Goal: Transaction & Acquisition: Download file/media

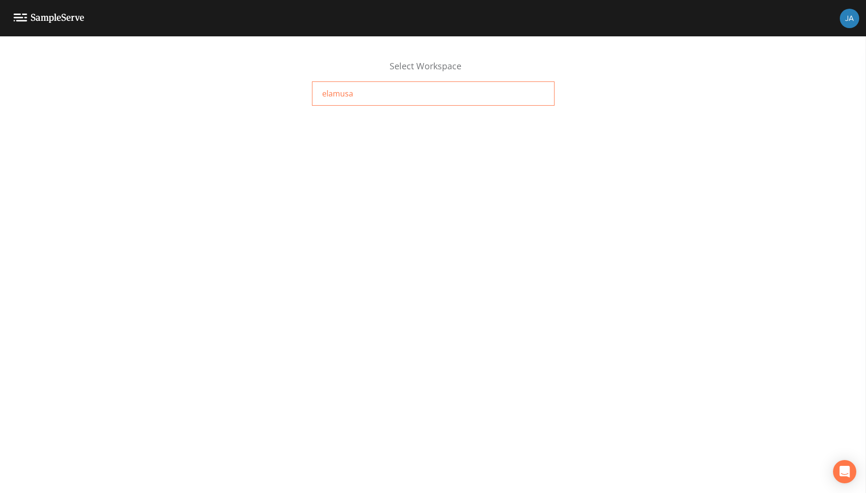
click at [328, 95] on span "elamusa" at bounding box center [337, 94] width 31 height 12
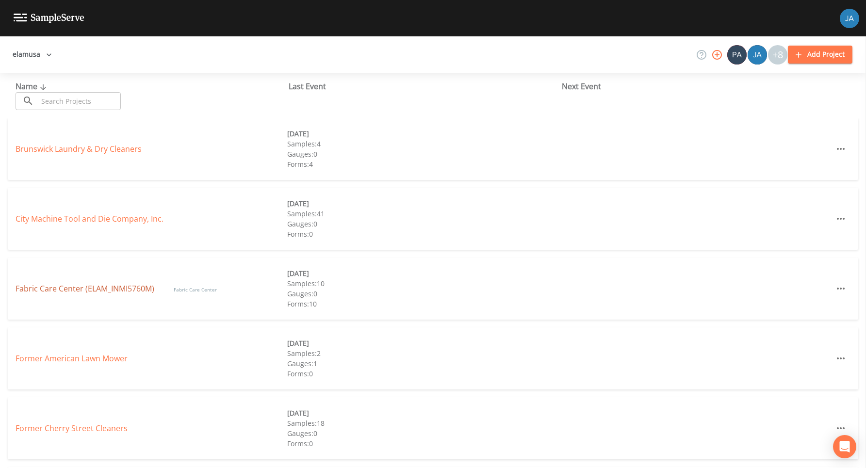
click at [73, 289] on link "Fabric Care Center (ELAM_INMI5760M)" at bounding box center [85, 288] width 139 height 11
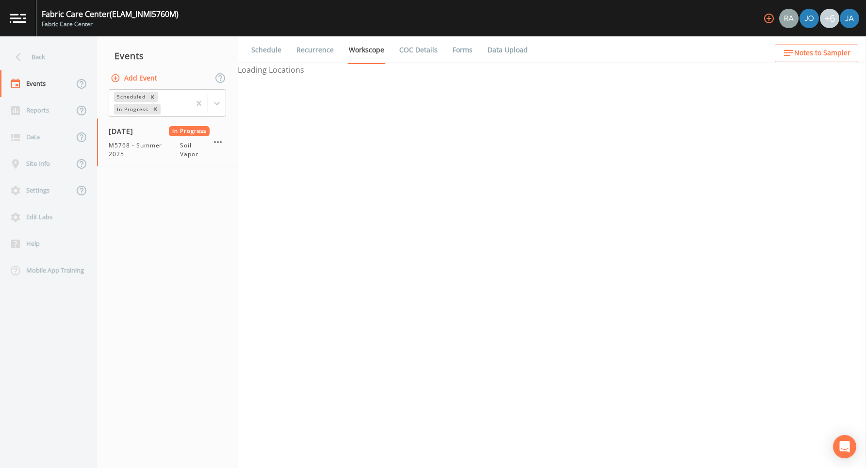
select select "c5bfc0a2-8365-4ab6-a941-dacac289f9c5"
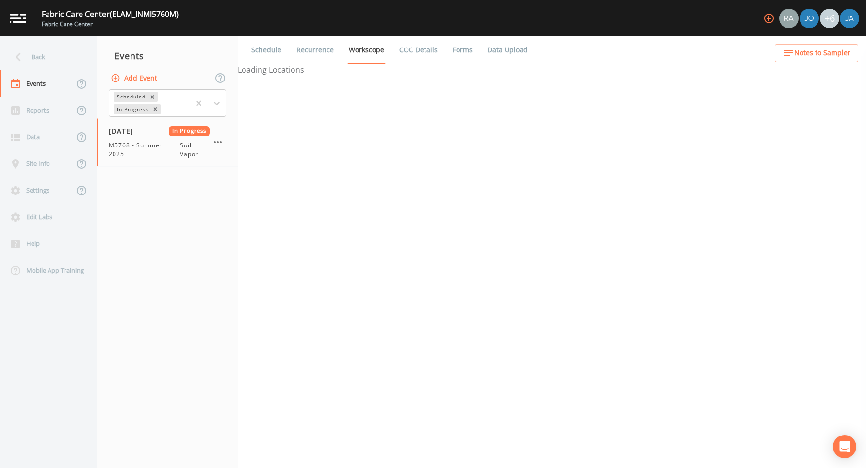
select select "c5bfc0a2-8365-4ab6-a941-dacac289f9c5"
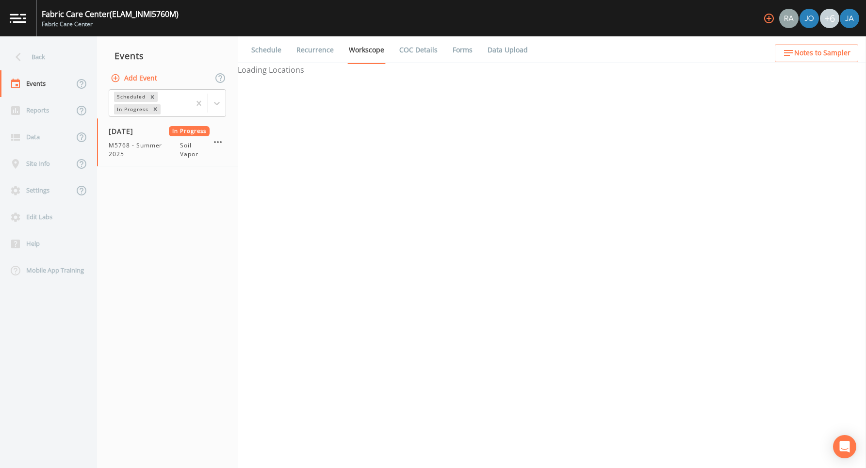
select select "c5bfc0a2-8365-4ab6-a941-dacac289f9c5"
select select "39a7257b-2ea6-42cf-8e06-a60b2581a02d"
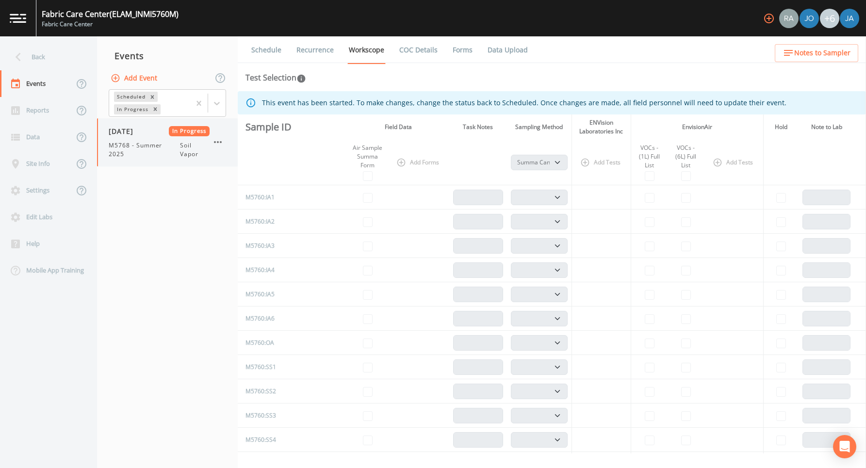
click at [132, 154] on span "M5768 - Summer 2025" at bounding box center [144, 149] width 71 height 17
select select "c5bfc0a2-8365-4ab6-a941-dacac289f9c5"
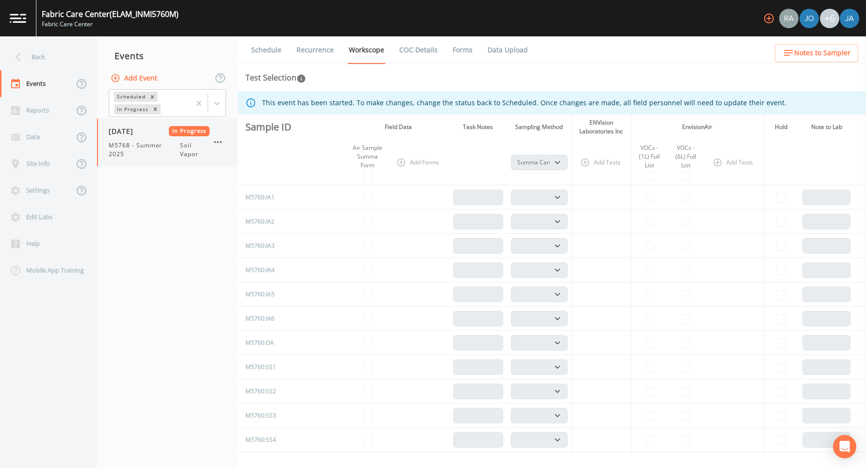
select select "c5bfc0a2-8365-4ab6-a941-dacac289f9c5"
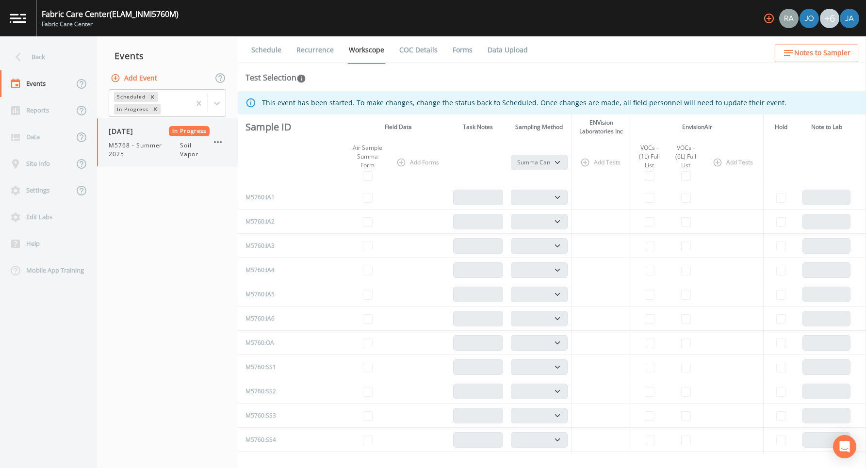
select select "c5bfc0a2-8365-4ab6-a941-dacac289f9c5"
select select "39a7257b-2ea6-42cf-8e06-a60b2581a02d"
click at [408, 50] on link "COC Details" at bounding box center [418, 49] width 41 height 27
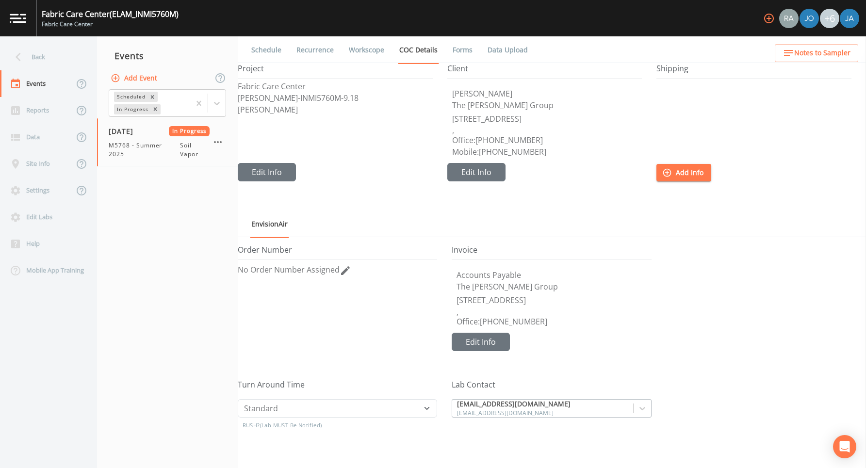
click at [457, 48] on link "Forms" at bounding box center [462, 49] width 23 height 27
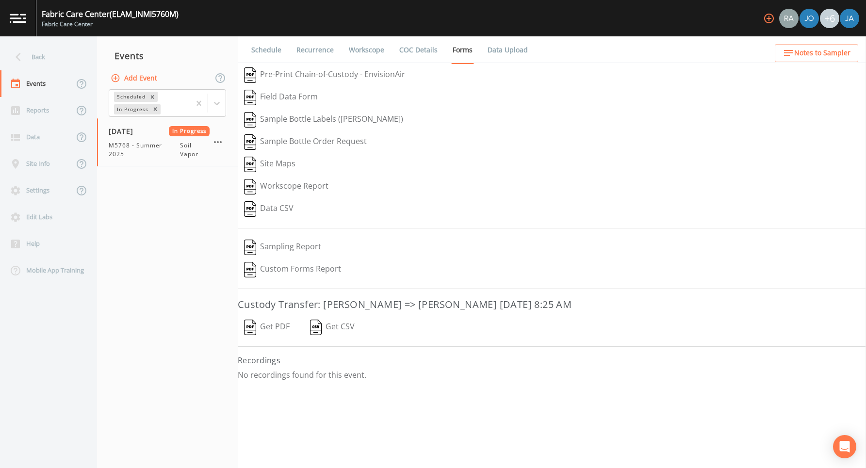
click at [268, 329] on button "Get PDF" at bounding box center [267, 327] width 58 height 22
